Goal: Transaction & Acquisition: Book appointment/travel/reservation

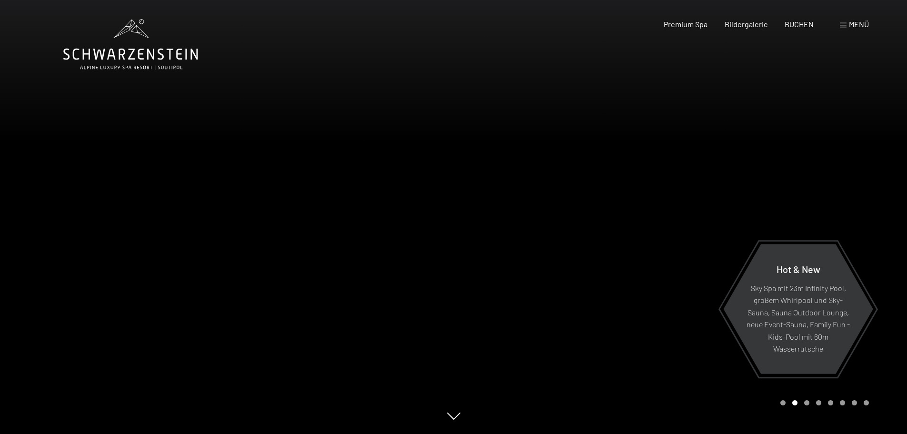
click at [495, 270] on div at bounding box center [681, 217] width 454 height 434
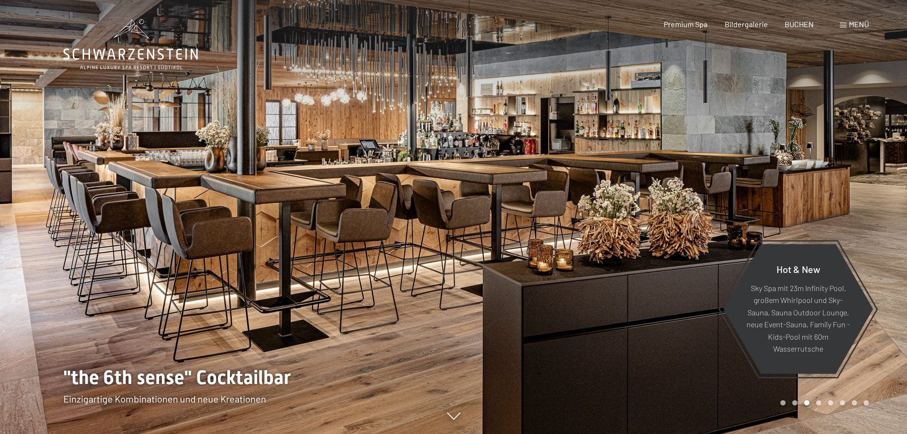
click at [493, 273] on div at bounding box center [681, 217] width 454 height 434
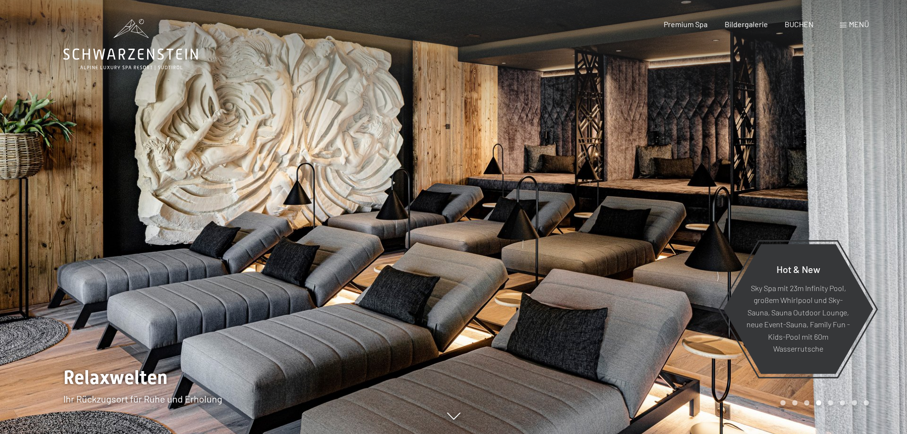
click at [493, 273] on div at bounding box center [681, 217] width 454 height 434
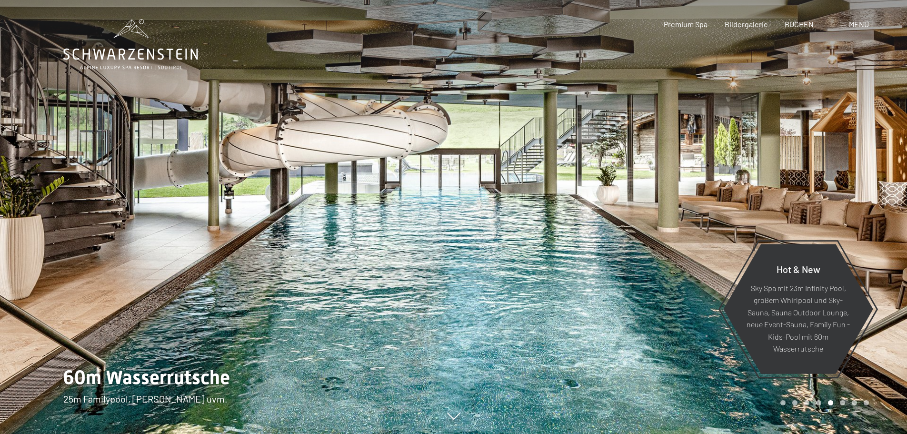
click at [493, 273] on div at bounding box center [681, 217] width 454 height 434
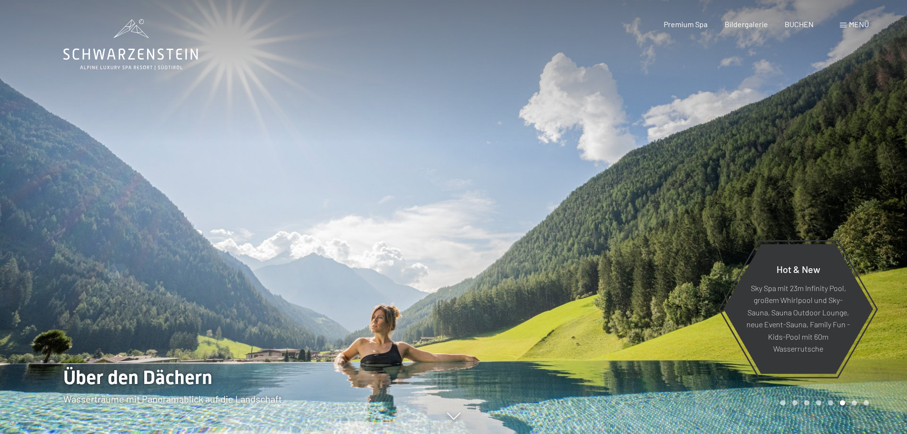
click at [493, 273] on div at bounding box center [681, 217] width 454 height 434
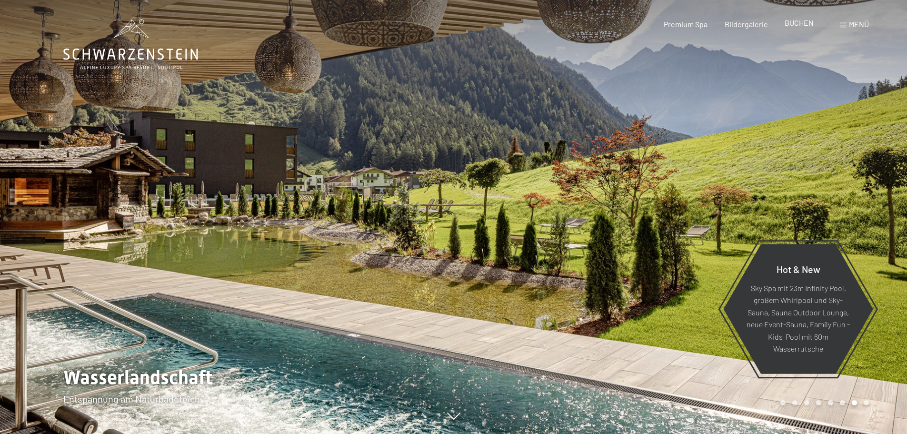
click at [799, 26] on span "BUCHEN" at bounding box center [799, 22] width 29 height 9
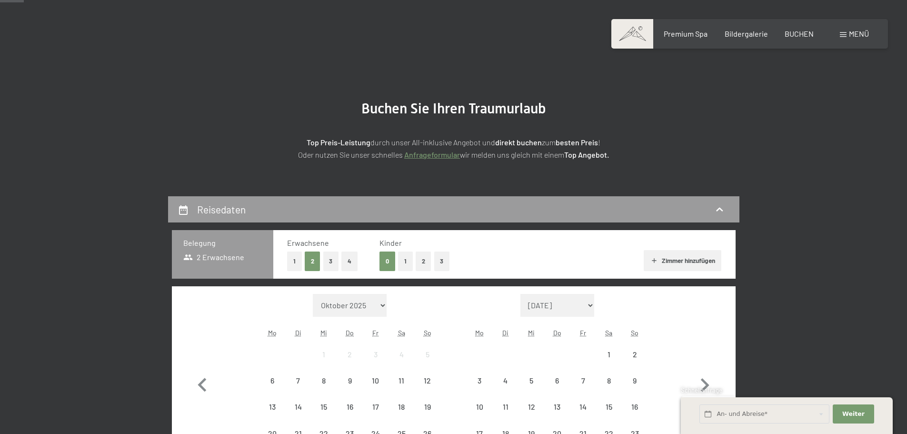
scroll to position [48, 0]
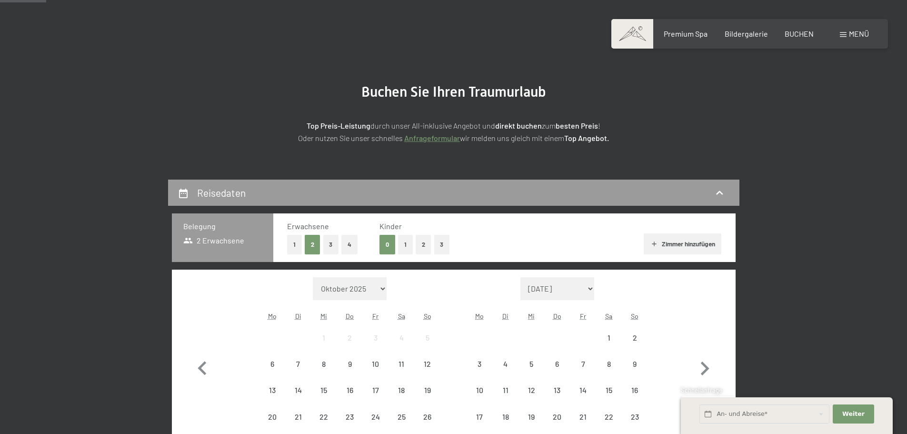
click at [423, 232] on div "Kinder 0 1 2 3" at bounding box center [414, 237] width 70 height 33
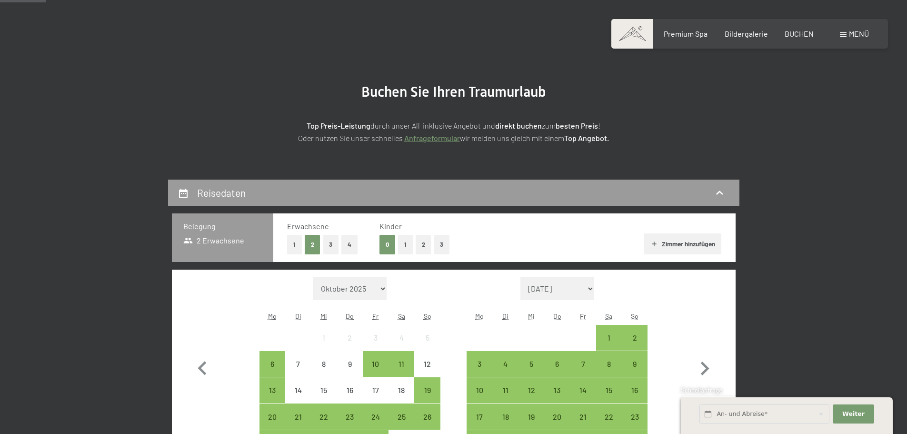
click at [423, 242] on span "Einwilligung Marketing*" at bounding box center [401, 245] width 79 height 10
click at [358, 242] on input "Einwilligung Marketing*" at bounding box center [353, 245] width 10 height 10
click at [423, 245] on span "Einwilligung Marketing*" at bounding box center [401, 245] width 79 height 10
click at [358, 245] on input "Einwilligung Marketing*" at bounding box center [353, 245] width 10 height 10
click at [422, 247] on span "Einwilligung Marketing*" at bounding box center [401, 245] width 79 height 10
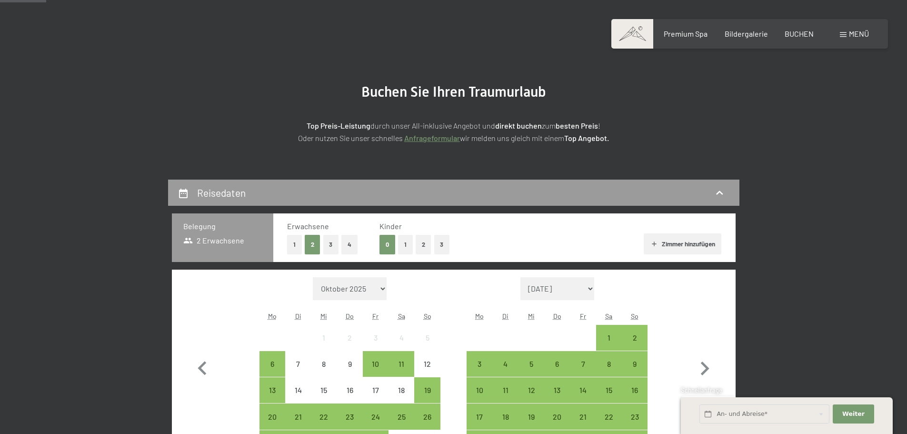
click at [358, 247] on input "Einwilligung Marketing*" at bounding box center [353, 245] width 10 height 10
checkbox input "false"
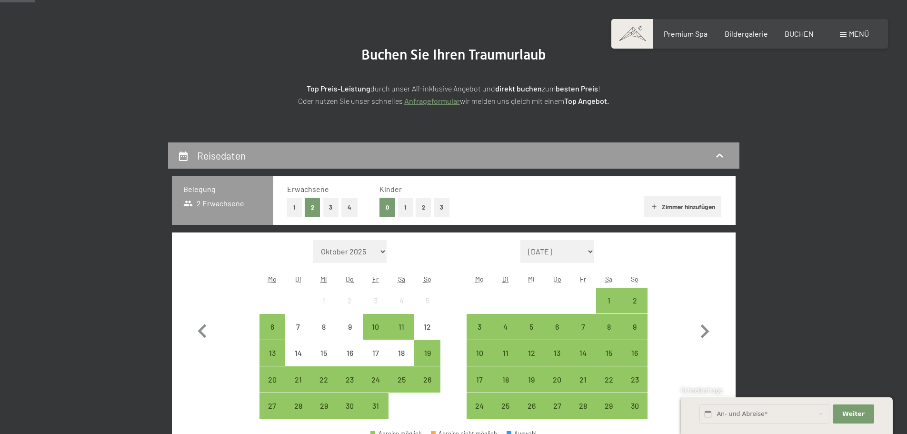
scroll to position [190, 0]
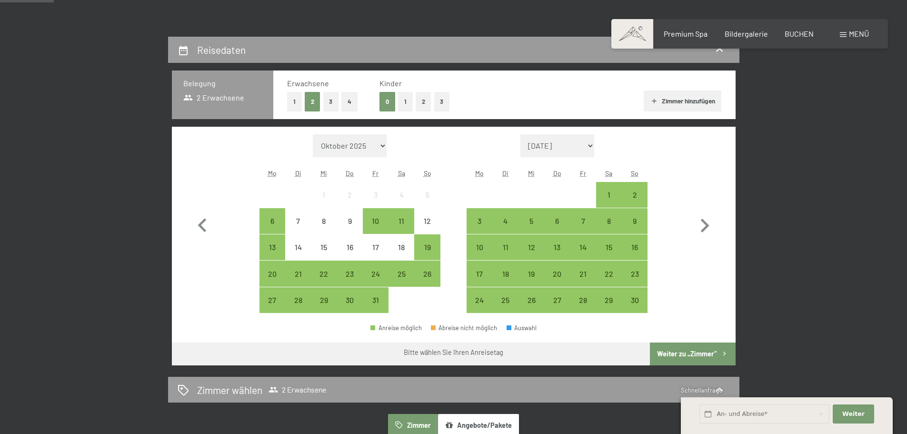
click at [424, 103] on button "2" at bounding box center [424, 102] width 16 height 20
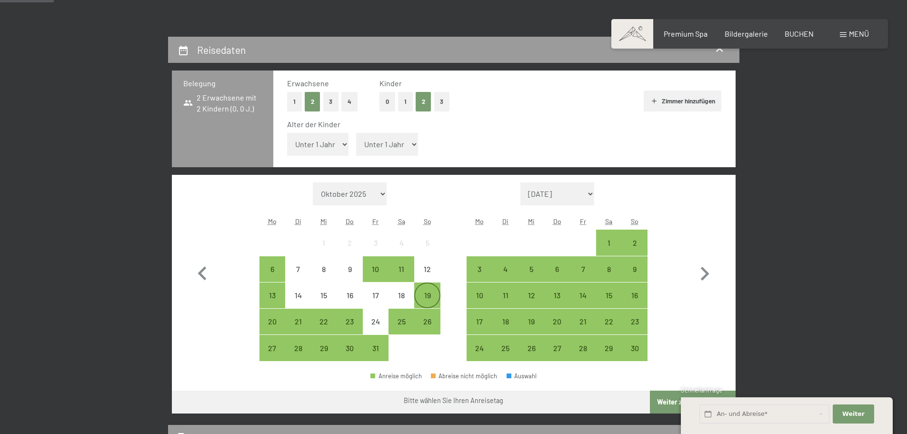
click at [432, 293] on div "19" at bounding box center [427, 303] width 24 height 24
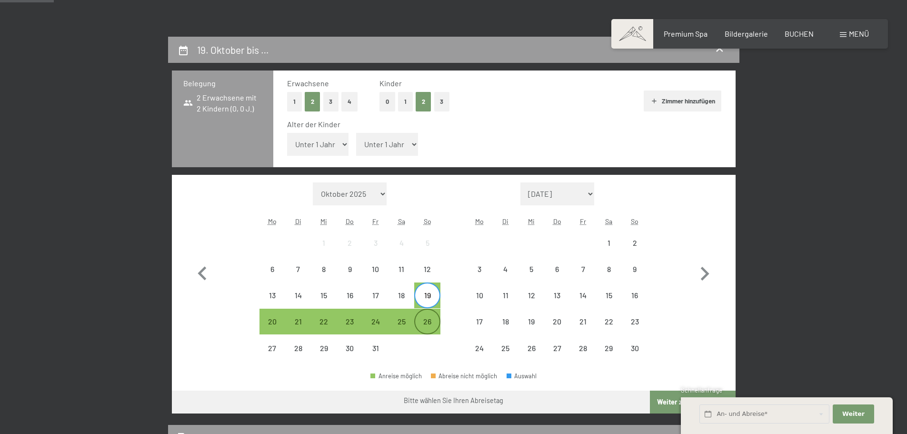
click at [427, 319] on div "26" at bounding box center [427, 330] width 24 height 24
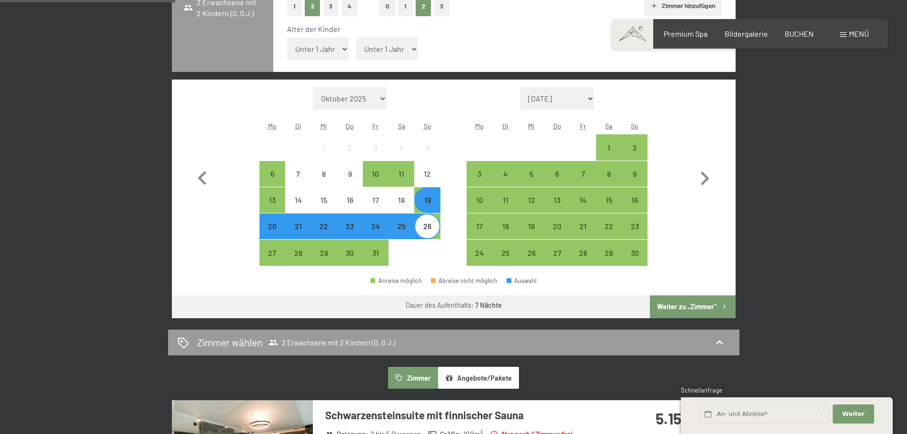
click at [683, 306] on button "Weiter zu „Zimmer“" at bounding box center [692, 306] width 85 height 23
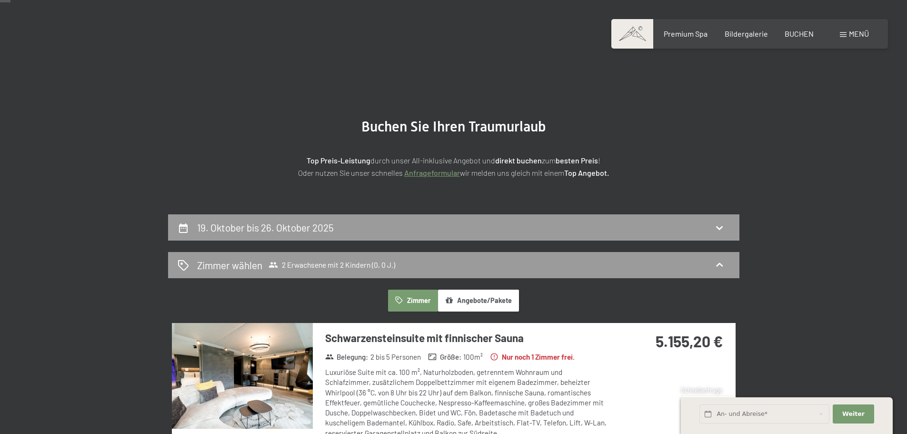
scroll to position [0, 0]
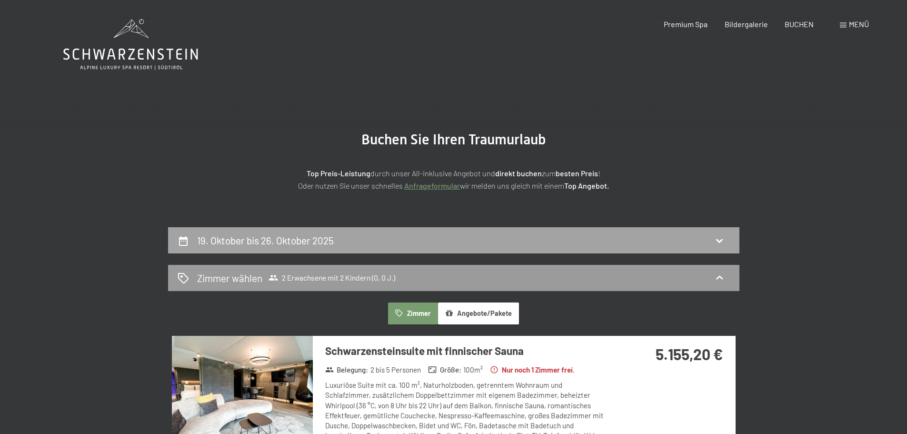
click at [234, 243] on h2 "19. Oktober bis 26. Oktober 2025" at bounding box center [265, 240] width 137 height 12
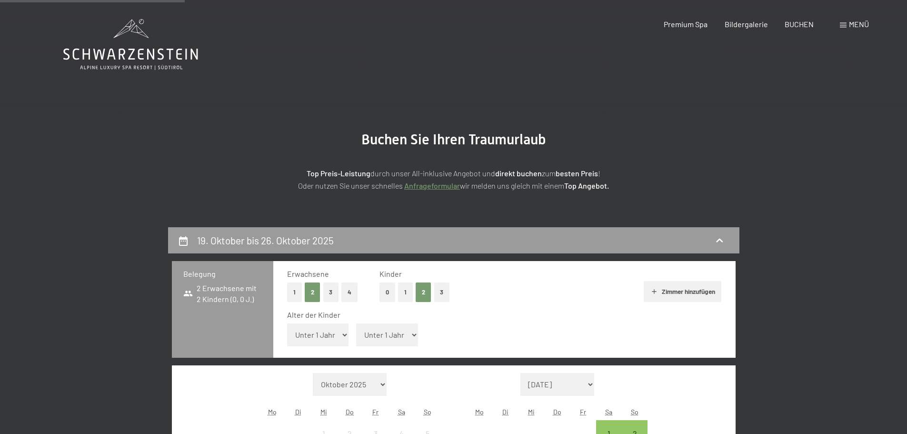
scroll to position [227, 0]
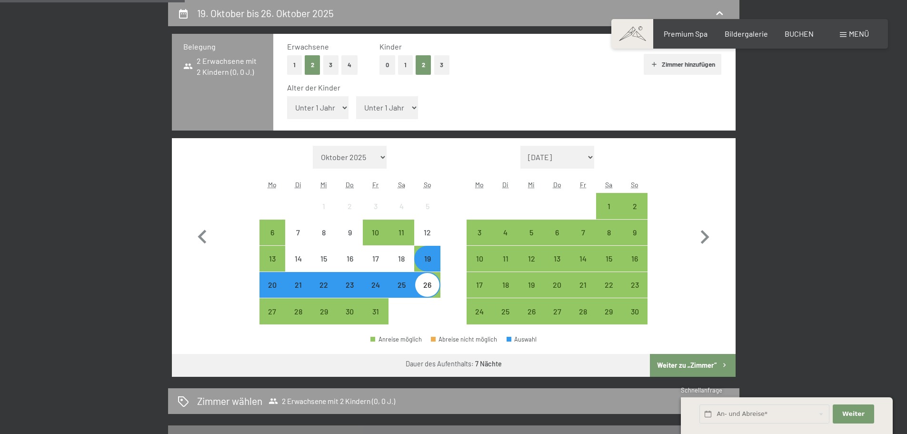
click at [428, 265] on div "19" at bounding box center [427, 267] width 24 height 24
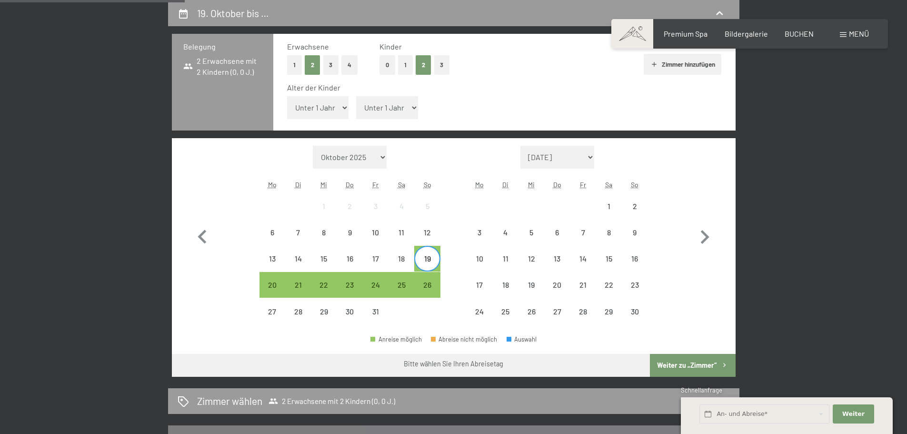
click at [320, 110] on select "Unter 1 Jahr 1 Jahr 2 Jahre 3 Jahre 4 Jahre 5 Jahre 6 Jahre 7 Jahre 8 Jahre 9 J…" at bounding box center [318, 107] width 62 height 23
select select "8"
click at [287, 96] on select "Unter 1 Jahr 1 Jahr 2 Jahre 3 Jahre 4 Jahre 5 Jahre 6 Jahre 7 Jahre 8 Jahre 9 J…" at bounding box center [318, 107] width 62 height 23
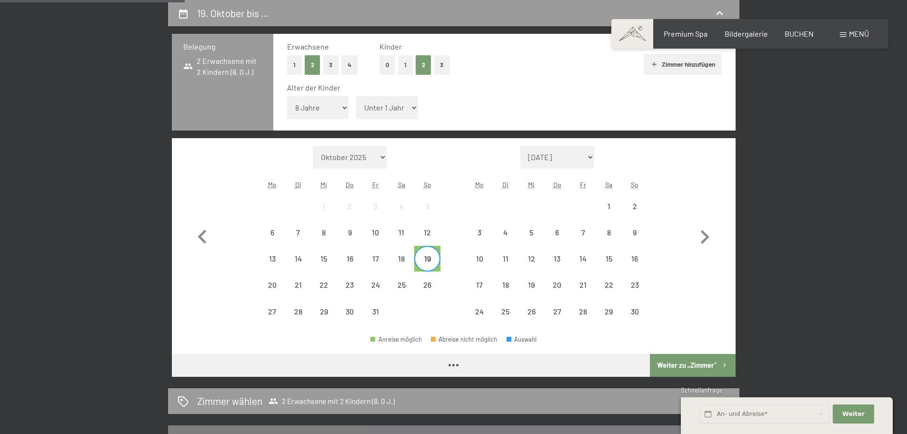
click at [379, 104] on select "Unter 1 Jahr 1 Jahr 2 Jahre 3 Jahre 4 Jahre 5 Jahre 6 Jahre 7 Jahre 8 Jahre 9 J…" at bounding box center [387, 107] width 62 height 23
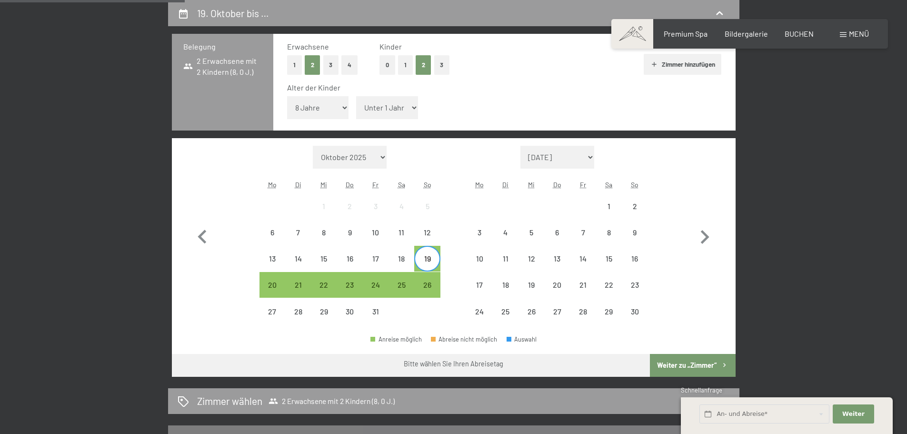
select select "10"
click at [356, 96] on select "Unter 1 Jahr 1 Jahr 2 Jahre 3 Jahre 4 Jahre 5 Jahre 6 Jahre 7 Jahre 8 Jahre 9 J…" at bounding box center [387, 107] width 62 height 23
click at [474, 125] on div "Erwachsene 1 2 3 4 Kinder 0 1 2 3 Zimmer hinzufügen Alter der Kinder Unter 1 Ja…" at bounding box center [504, 82] width 462 height 97
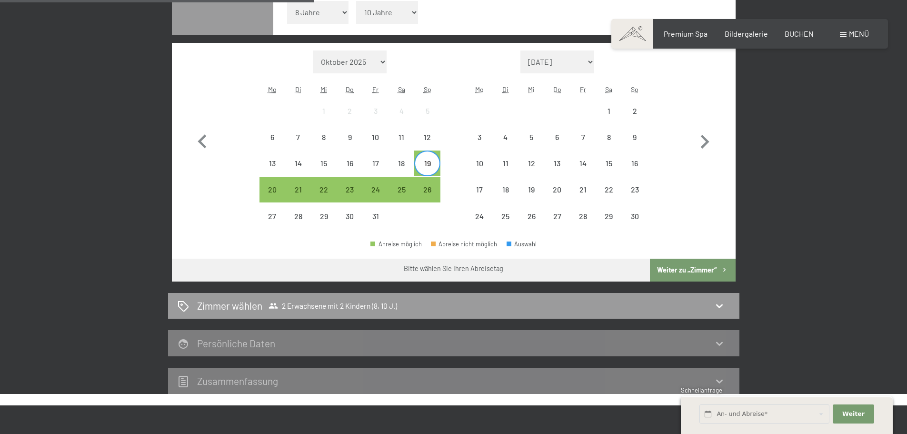
click at [699, 265] on button "Weiter zu „Zimmer“" at bounding box center [692, 270] width 85 height 23
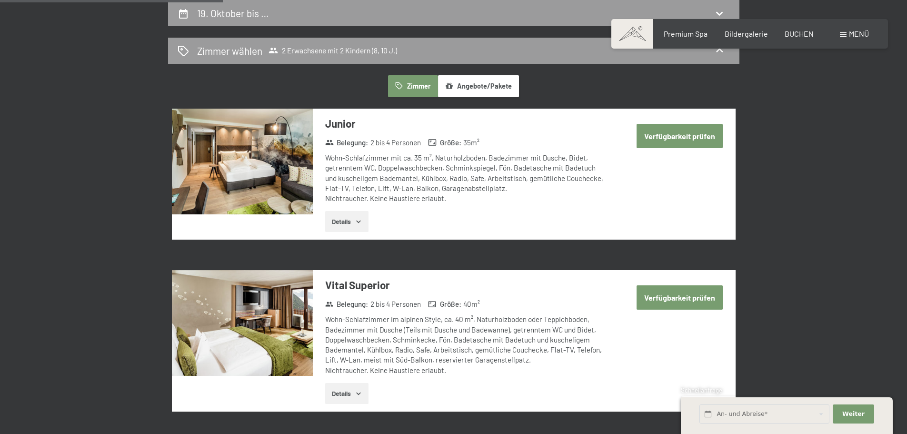
click at [678, 142] on button "Verfügbarkeit prüfen" at bounding box center [680, 136] width 86 height 24
select select "8"
select select "10"
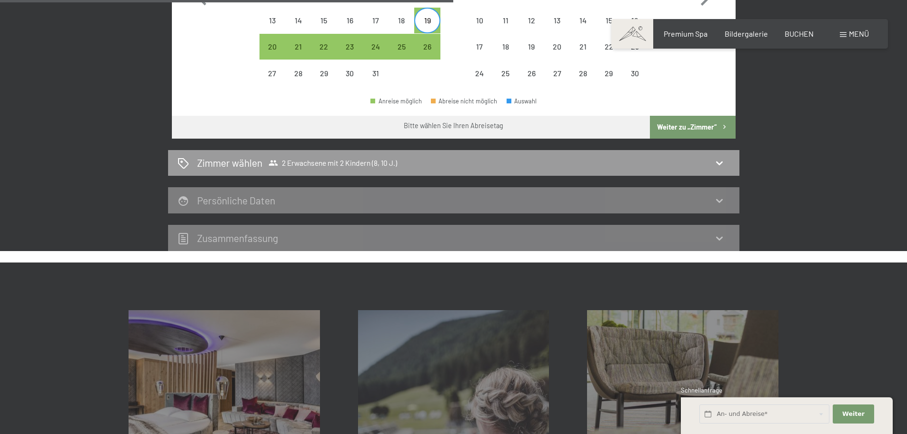
click at [678, 129] on button "Weiter zu „Zimmer“" at bounding box center [692, 127] width 85 height 23
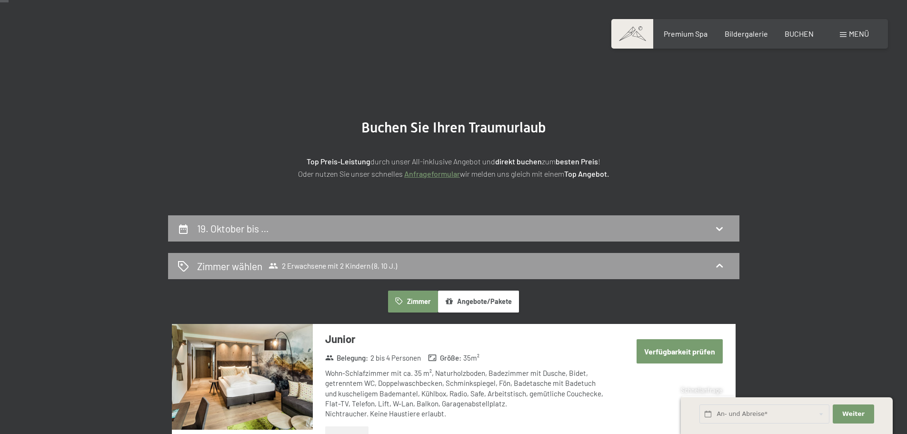
scroll to position [0, 0]
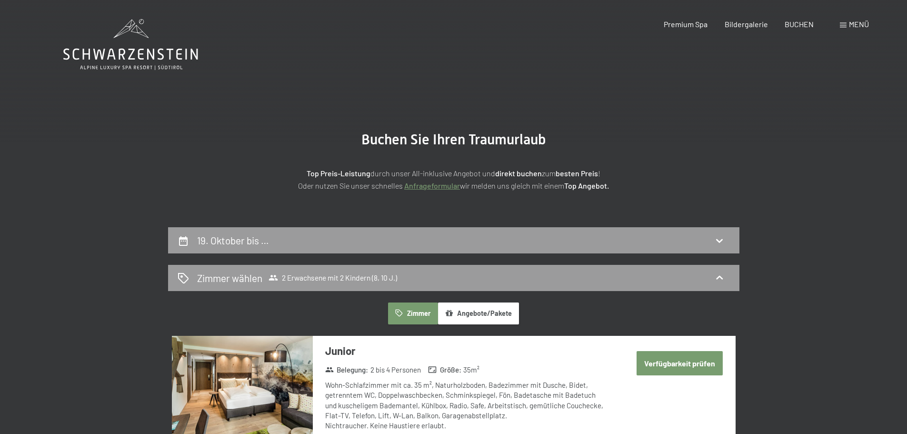
click at [490, 309] on button "Angebote/Pakete" at bounding box center [478, 313] width 81 height 22
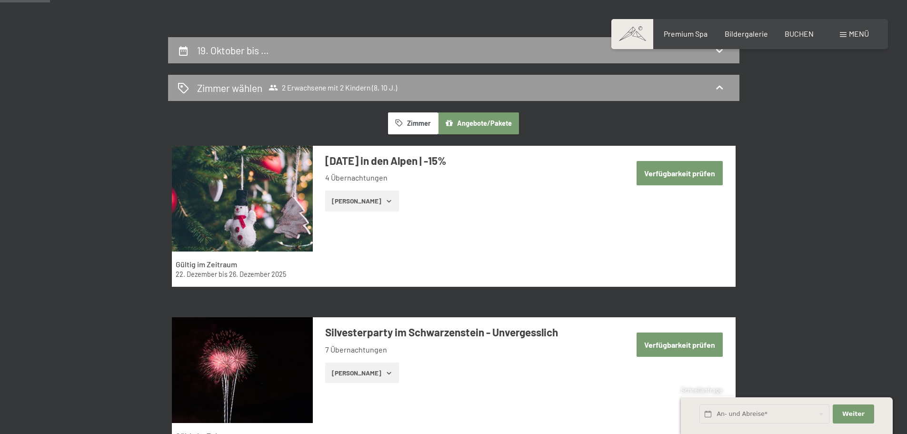
scroll to position [190, 0]
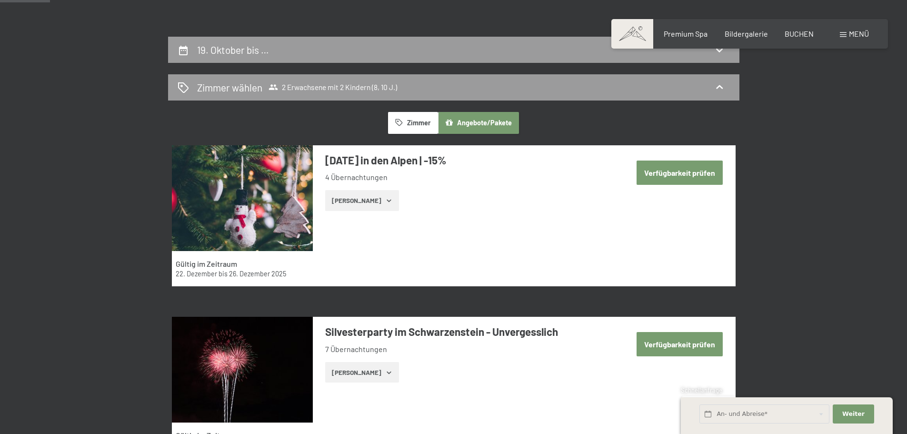
click at [412, 115] on button "Zimmer" at bounding box center [413, 123] width 50 height 22
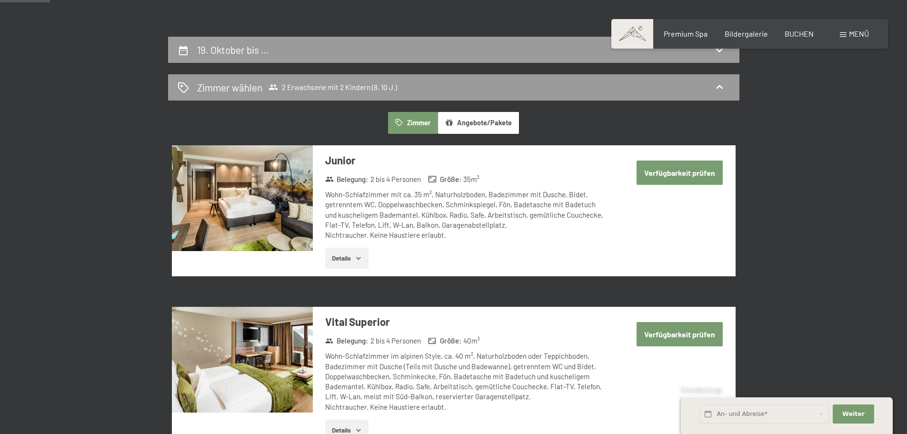
click at [353, 261] on button "Details" at bounding box center [346, 258] width 43 height 21
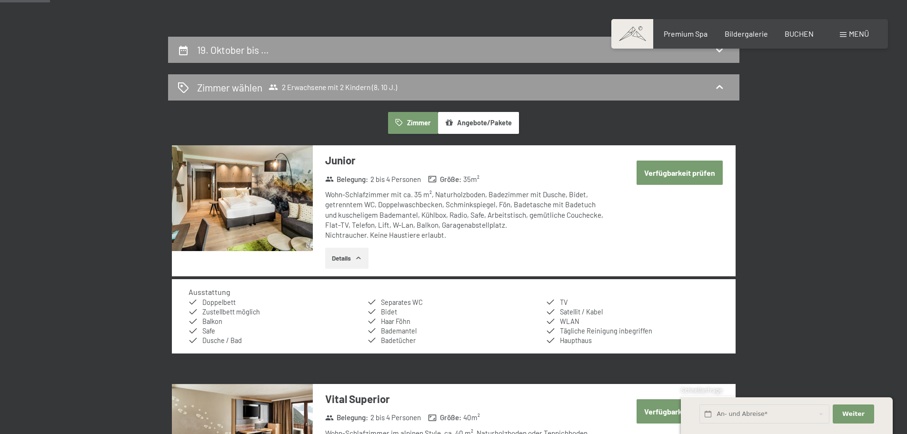
click at [688, 177] on button "Verfügbarkeit prüfen" at bounding box center [680, 172] width 86 height 24
select select "8"
select select "10"
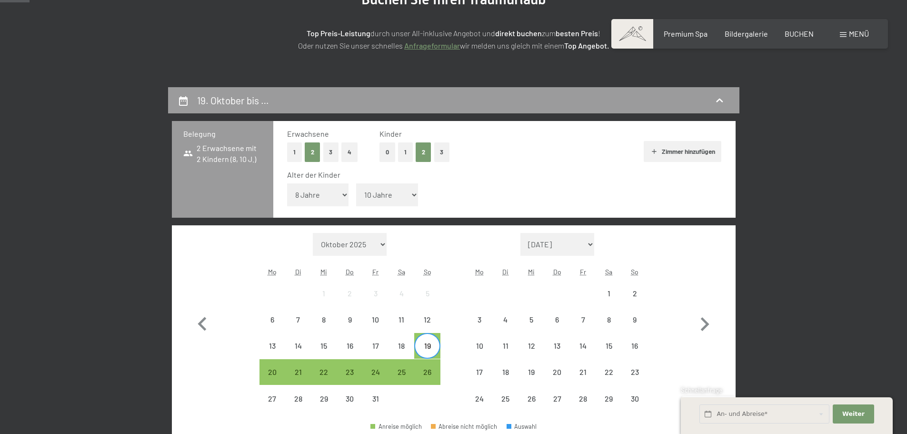
scroll to position [0, 0]
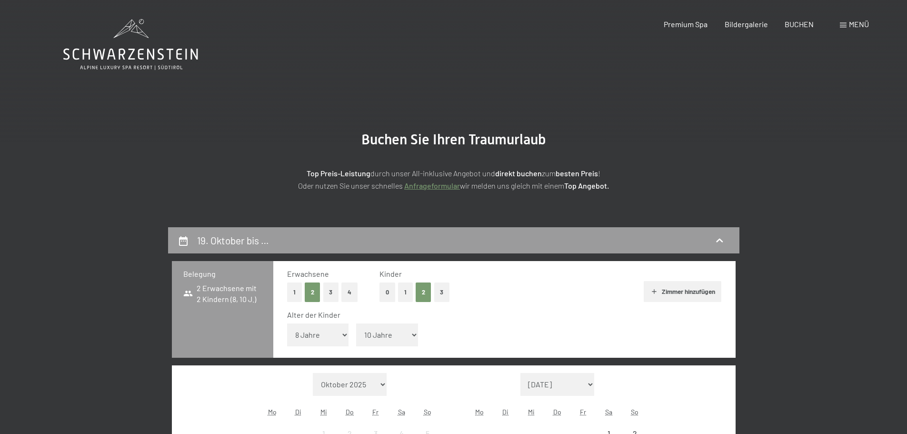
click at [801, 29] on div "Premium Spa Bildergalerie BUCHEN" at bounding box center [730, 24] width 200 height 10
click at [801, 25] on span "BUCHEN" at bounding box center [799, 22] width 29 height 9
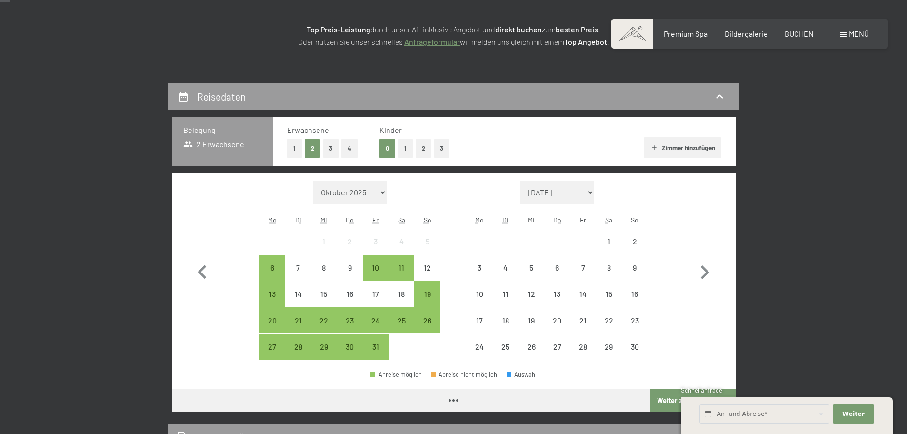
scroll to position [190, 0]
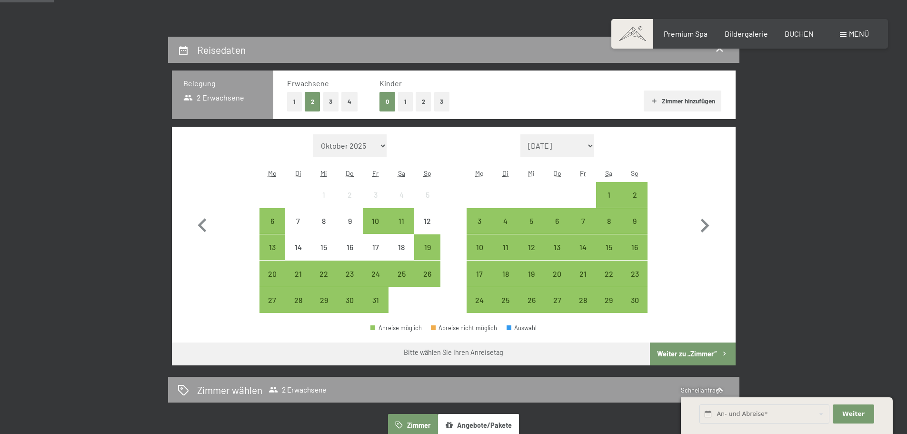
click at [422, 101] on button "2" at bounding box center [424, 102] width 16 height 20
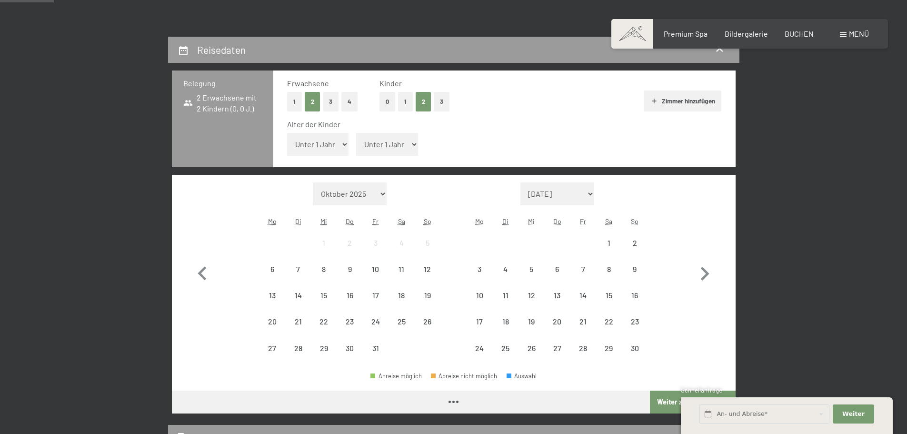
click at [336, 144] on select "Unter 1 Jahr 1 Jahr 2 Jahre 3 Jahre 4 Jahre 5 Jahre 6 Jahre 7 Jahre 8 Jahre 9 J…" at bounding box center [318, 144] width 62 height 23
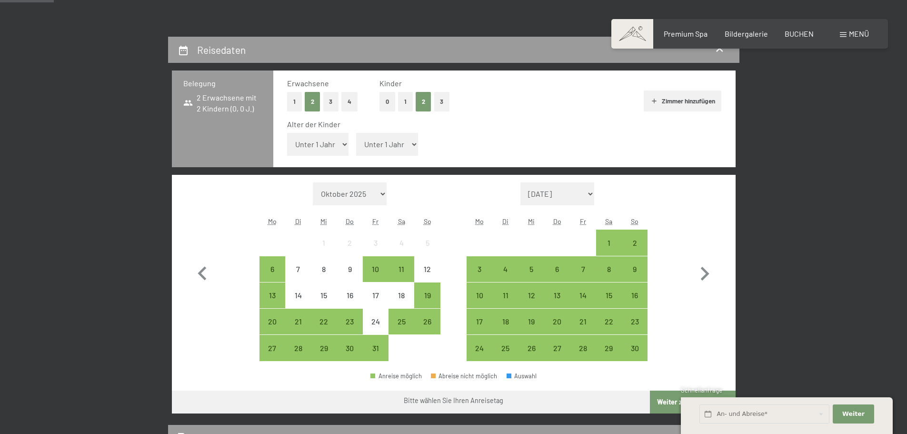
select select "8"
click at [287, 133] on select "Unter 1 Jahr 1 Jahr 2 Jahre 3 Jahre 4 Jahre 5 Jahre 6 Jahre 7 Jahre 8 Jahre 9 J…" at bounding box center [318, 144] width 62 height 23
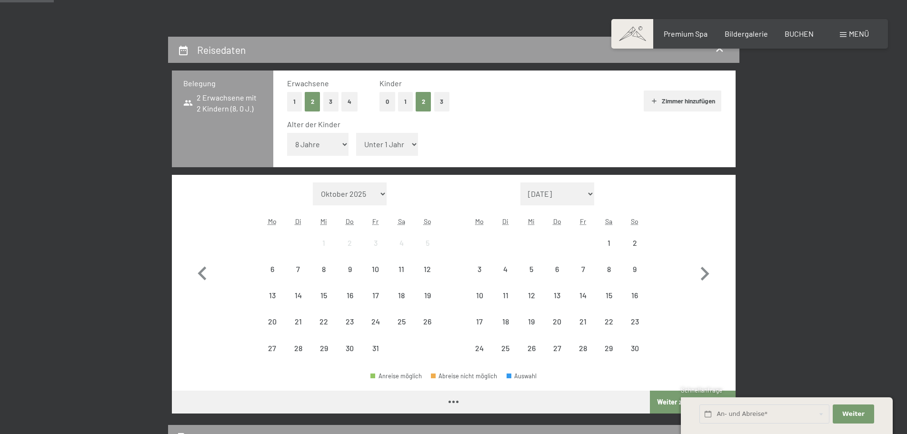
click at [389, 141] on select "Unter 1 Jahr 1 Jahr 2 Jahre 3 Jahre 4 Jahre 5 Jahre 6 Jahre 7 Jahre 8 Jahre 9 J…" at bounding box center [387, 144] width 62 height 23
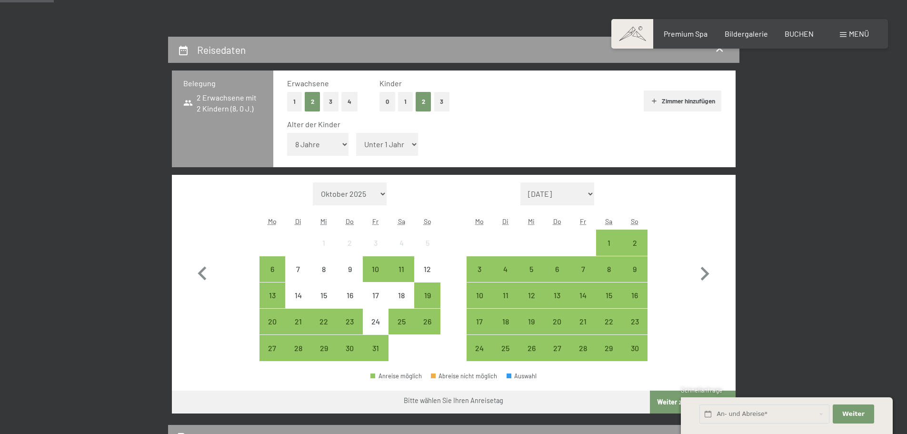
select select "10"
click at [356, 133] on select "Unter 1 Jahr 1 Jahr 2 Jahre 3 Jahre 4 Jahre 5 Jahre 6 Jahre 7 Jahre 8 Jahre 9 J…" at bounding box center [387, 144] width 62 height 23
